Goal: Find specific page/section: Find specific page/section

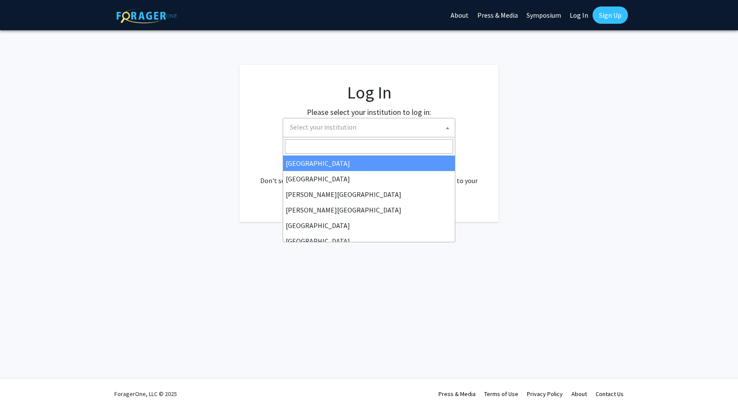
click at [368, 131] on span "Select your institution" at bounding box center [371, 127] width 168 height 18
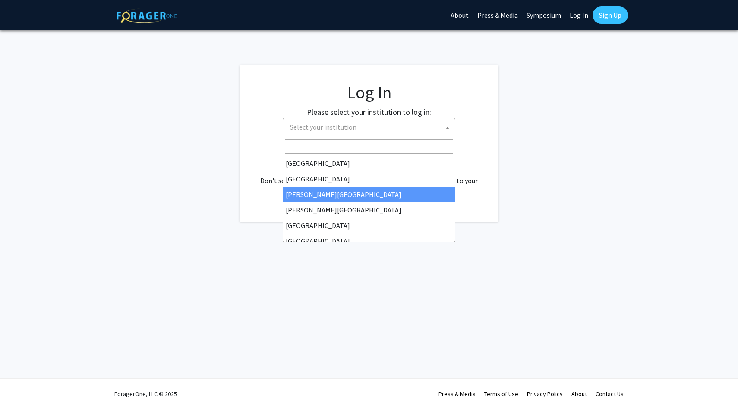
select select "5"
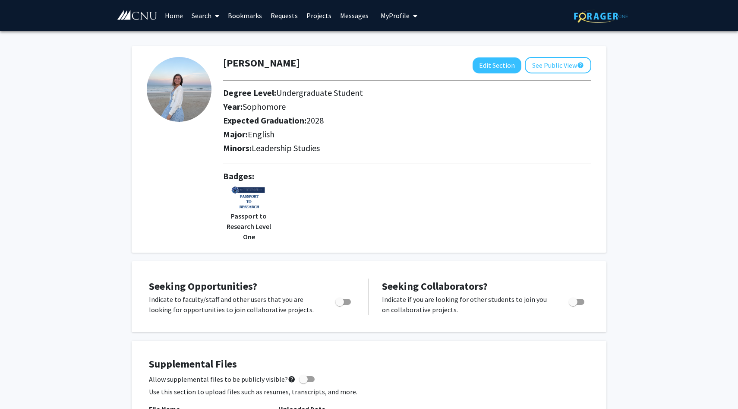
click at [177, 18] on link "Home" at bounding box center [174, 15] width 27 height 30
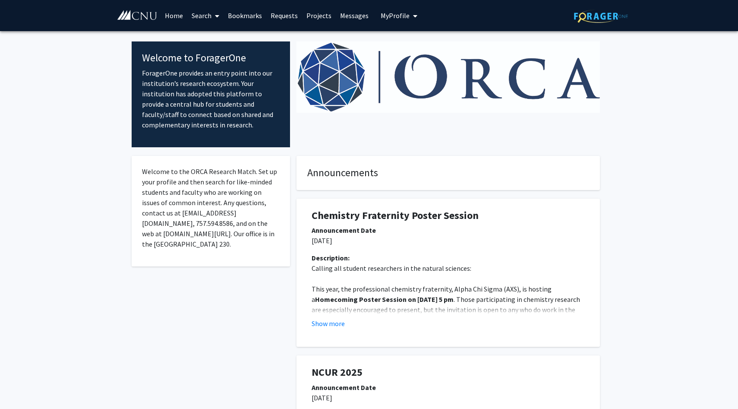
click at [210, 15] on link "Search" at bounding box center [205, 15] width 36 height 30
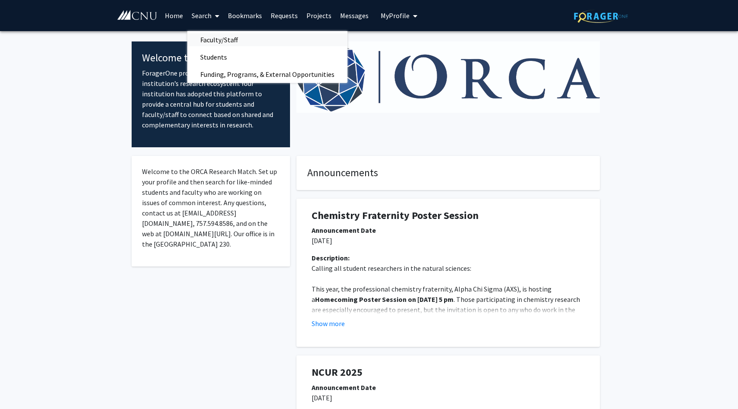
click at [214, 43] on span "Faculty/Staff" at bounding box center [218, 39] width 63 height 17
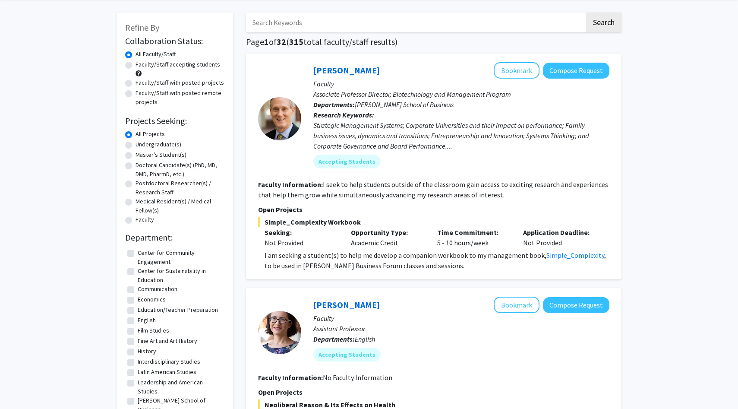
scroll to position [34, 0]
click at [138, 320] on label "English" at bounding box center [147, 319] width 18 height 9
click at [138, 320] on input "English" at bounding box center [141, 318] width 6 height 6
checkbox input "true"
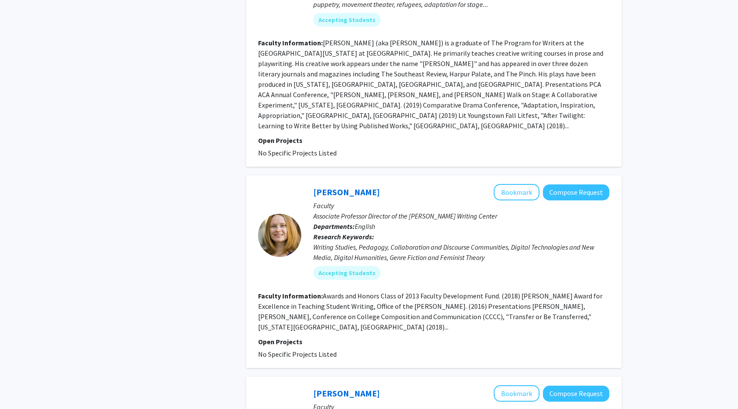
scroll to position [1007, 0]
